Goal: Complete application form

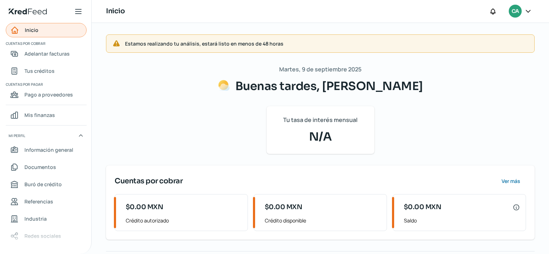
click at [55, 31] on link "Inicio" at bounding box center [46, 30] width 81 height 14
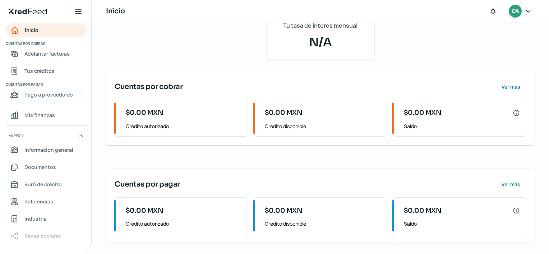
click at [50, 93] on span "Pago a proveedores" at bounding box center [48, 94] width 48 height 9
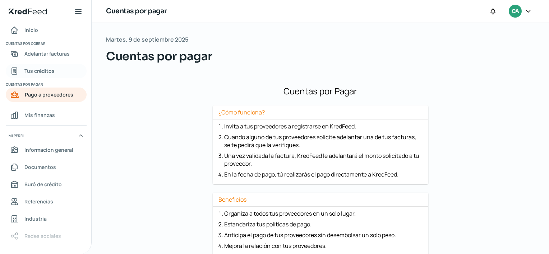
click at [64, 73] on link "Tus créditos" at bounding box center [46, 71] width 81 height 14
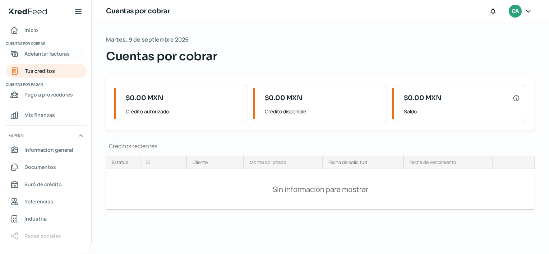
click at [63, 50] on span "Adelantar facturas" at bounding box center [46, 53] width 45 height 9
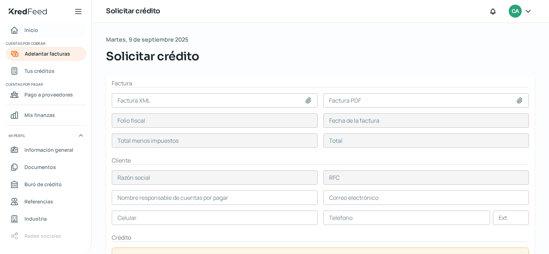
click at [29, 31] on span "Inicio" at bounding box center [31, 29] width 14 height 9
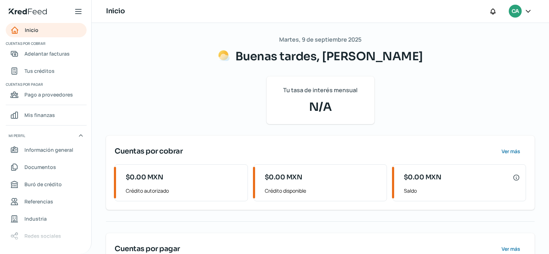
scroll to position [65, 0]
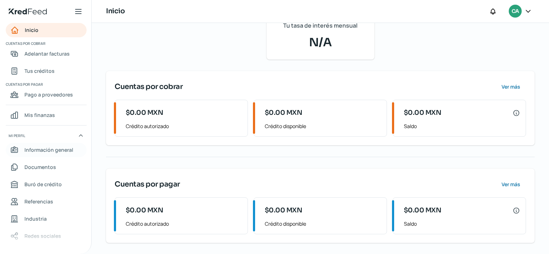
click at [45, 153] on span "Información general" at bounding box center [48, 149] width 49 height 9
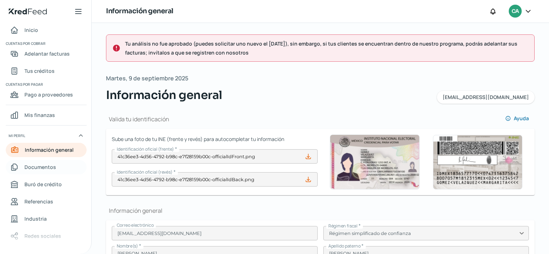
type input "GOGC020608UR8"
type input "[PERSON_NAME]"
type input "311"
type input "28140"
type input "SAN [PERSON_NAME]"
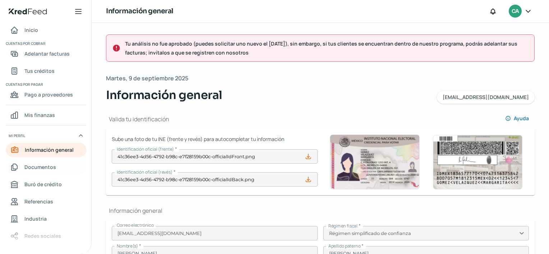
type input "COLIMA"
type input "[GEOGRAPHIC_DATA]"
type input "�WA Business.pdf"
type input "10"
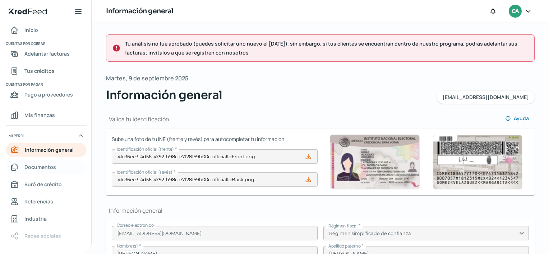
type input "0"
type input "Propia"
click at [239, 50] on span "Tu análisis no fue aprobado (puedes solicitar uno nuevo el [DATE]), sin embargo…" at bounding box center [326, 48] width 403 height 18
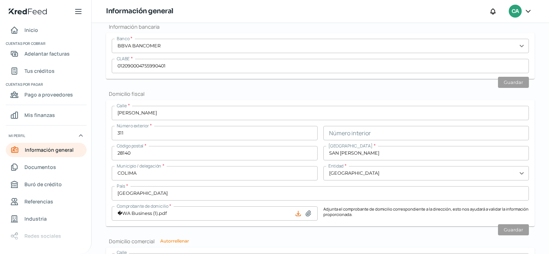
scroll to position [669, 0]
